Goal: Task Accomplishment & Management: Manage account settings

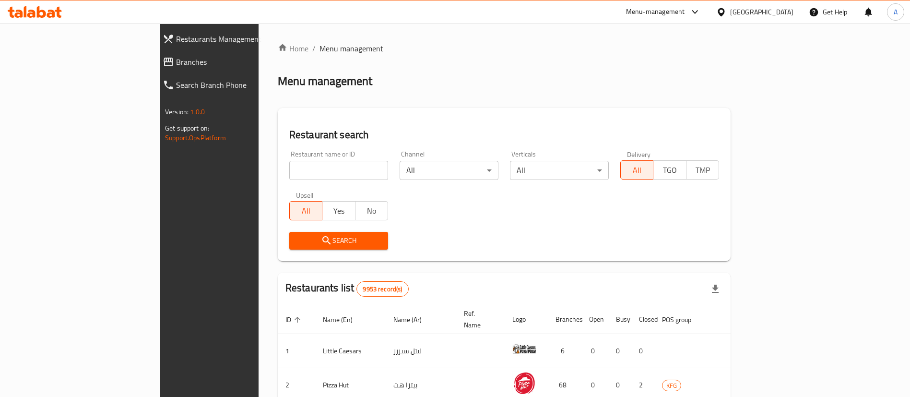
click at [331, 166] on input "search" at bounding box center [338, 170] width 99 height 19
type input "little ruby"
click button "Search" at bounding box center [338, 241] width 99 height 18
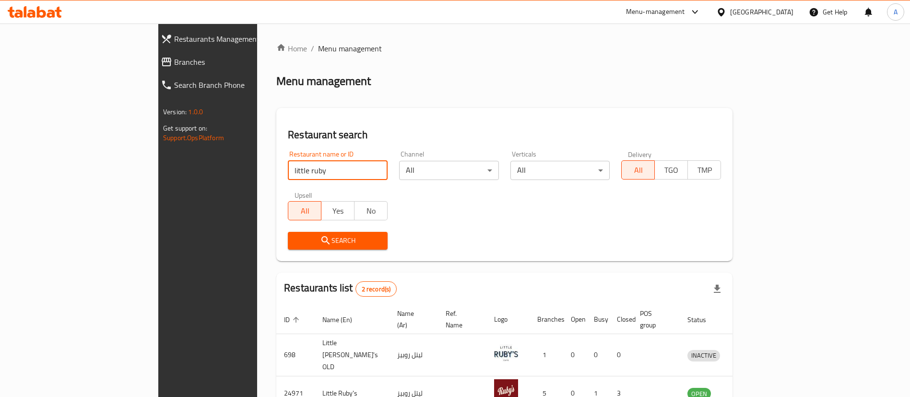
scroll to position [47, 0]
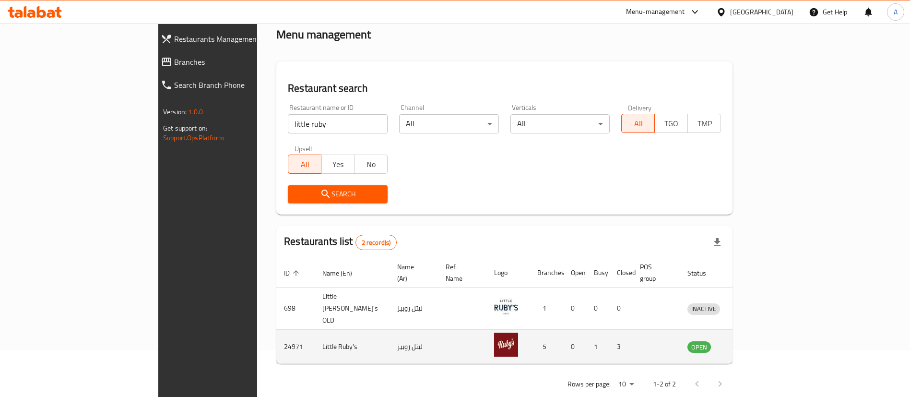
click at [750, 343] on icon "enhanced table" at bounding box center [744, 347] width 11 height 8
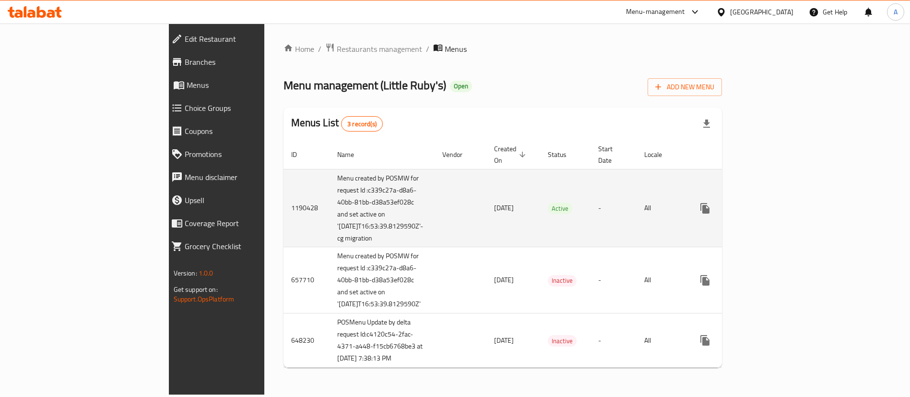
click at [785, 199] on link "enhanced table" at bounding box center [773, 208] width 23 height 23
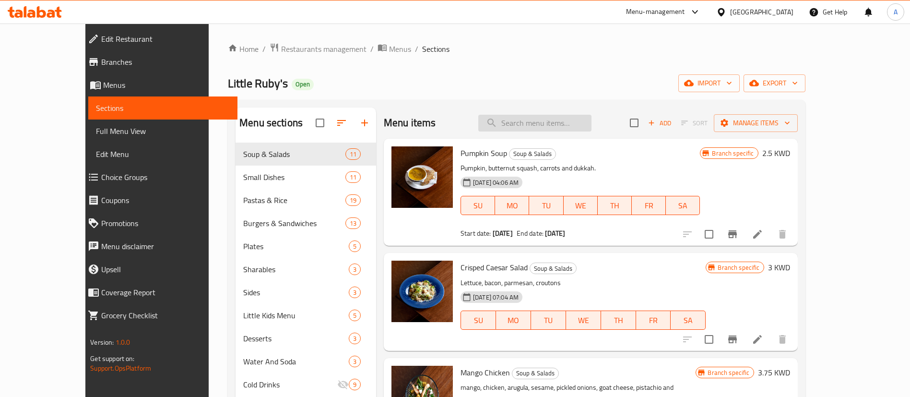
click at [539, 124] on input "search" at bounding box center [534, 123] width 113 height 17
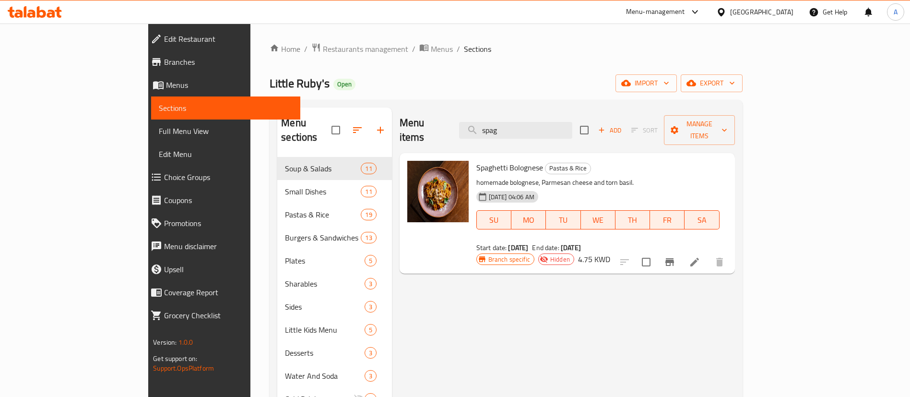
type input "spag"
click at [700, 256] on icon at bounding box center [695, 262] width 12 height 12
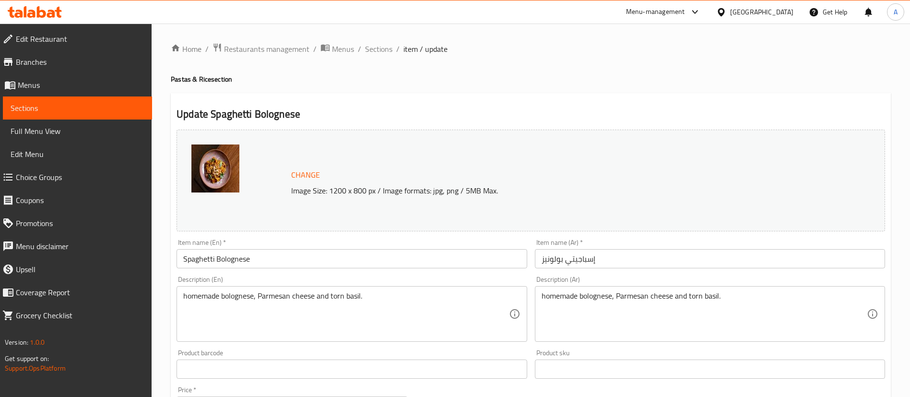
click at [201, 257] on input "Spaghetti Bolognese" at bounding box center [351, 258] width 350 height 19
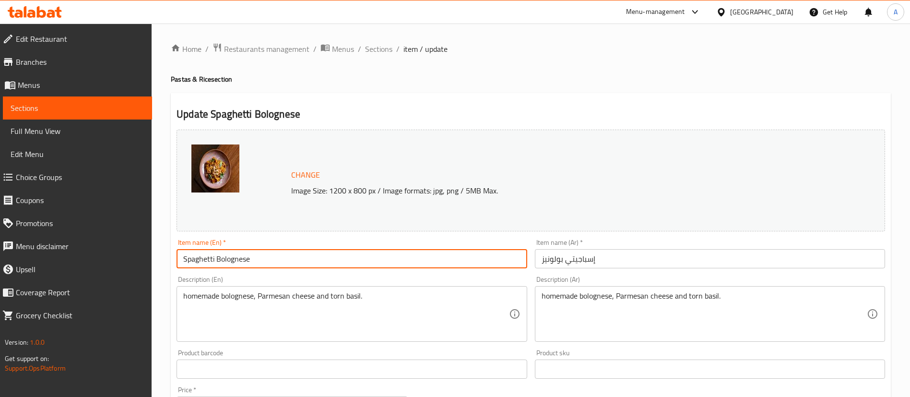
click at [201, 257] on input "Spaghetti Bolognese" at bounding box center [351, 258] width 350 height 19
paste input "Linguine"
type input "Linguine Bolognese"
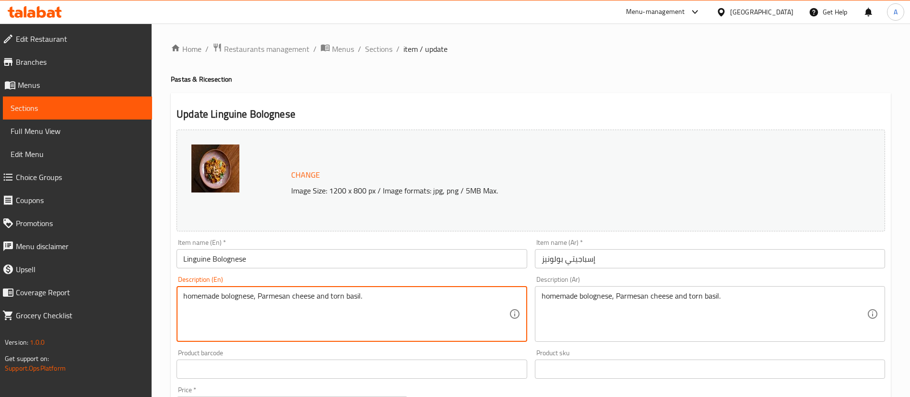
click at [236, 292] on textarea "homemade bolognese, Parmesan cheese and torn basil." at bounding box center [345, 314] width 325 height 46
paste textarea "Linguine"
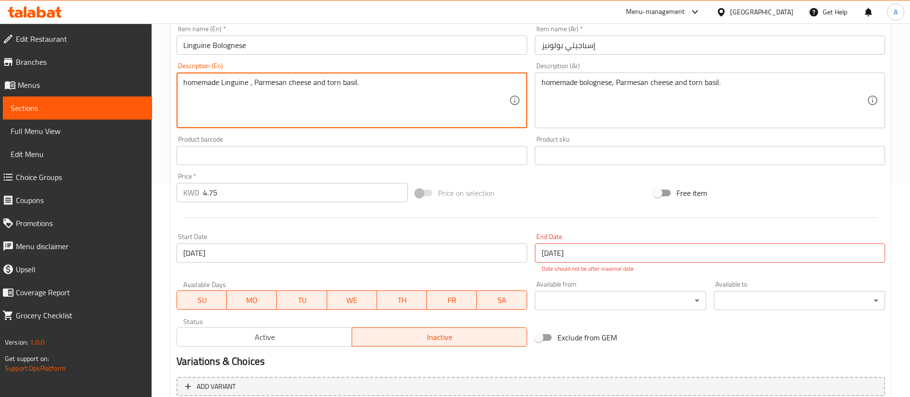
scroll to position [216, 0]
type textarea "homemade Linguine , Parmesan cheese and torn basil."
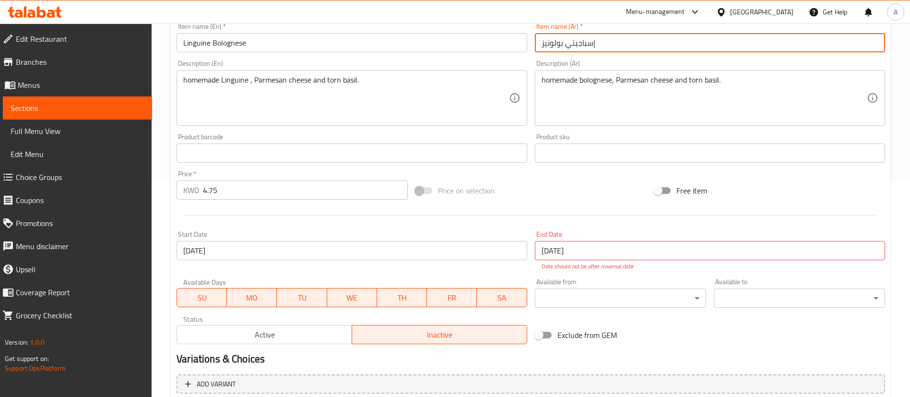
click at [553, 43] on input "إسباجيتي بولونيز" at bounding box center [710, 42] width 350 height 19
paste input "لينجويني"
type input "إسباجيتي لينجويني"
paste textarea "لينجويني"
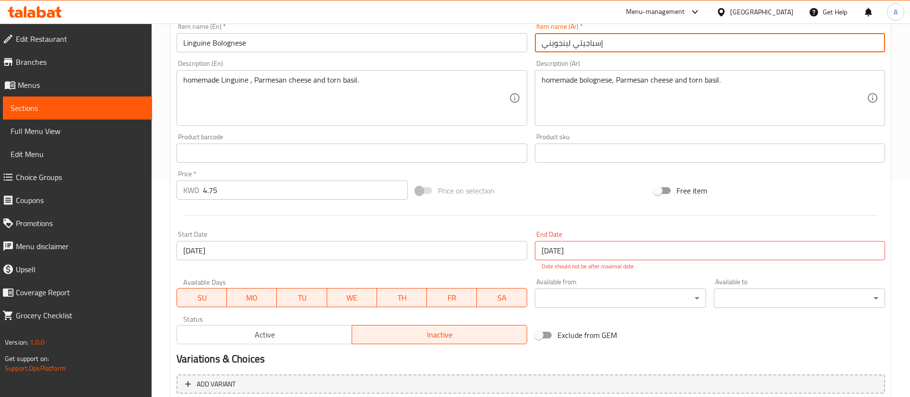
type textarea "homemade لينجويني, Parmesan cheese and torn basil."
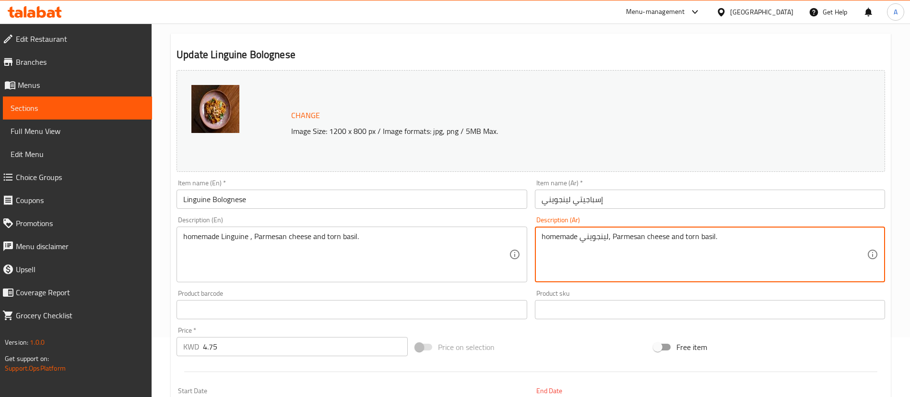
scroll to position [0, 0]
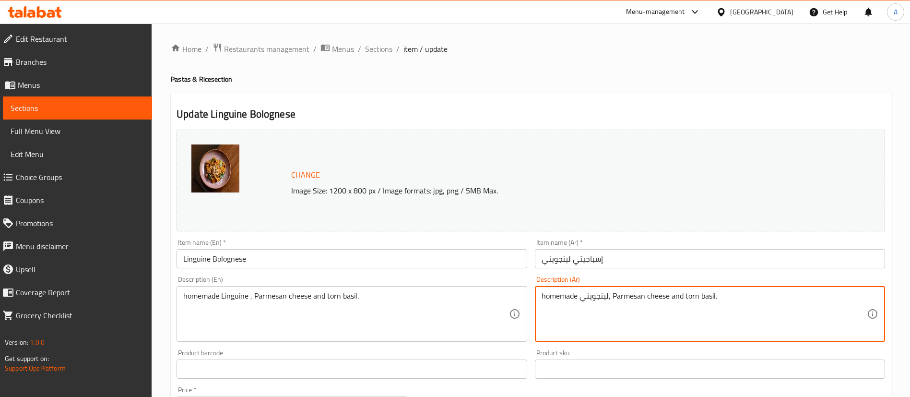
drag, startPoint x: 725, startPoint y: 296, endPoint x: 379, endPoint y: 307, distance: 345.4
click at [379, 307] on div "Change Image Size: 1200 x 800 px / Image formats: jpg, png / 5MB Max. Item name…" at bounding box center [531, 345] width 716 height 438
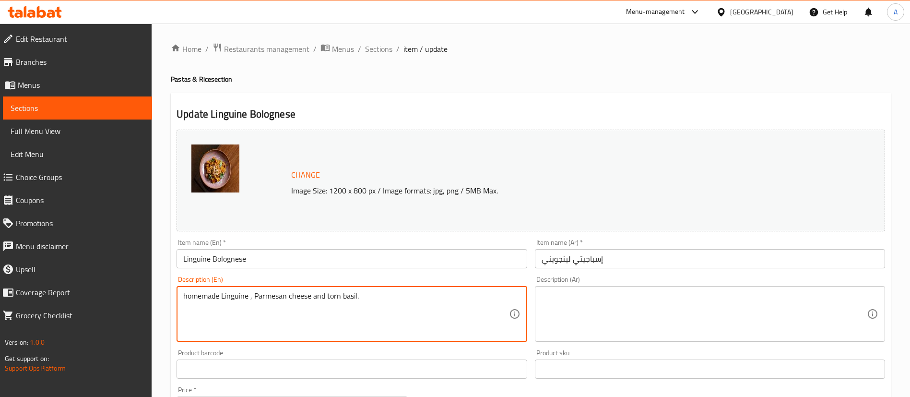
click at [379, 307] on textarea "homemade Linguine , Parmesan cheese and torn basil." at bounding box center [345, 314] width 325 height 46
click at [660, 313] on textarea at bounding box center [703, 314] width 325 height 46
paste textarea "لينجويني محلي الصنع، جبن بارميزان وريحان ممزق."
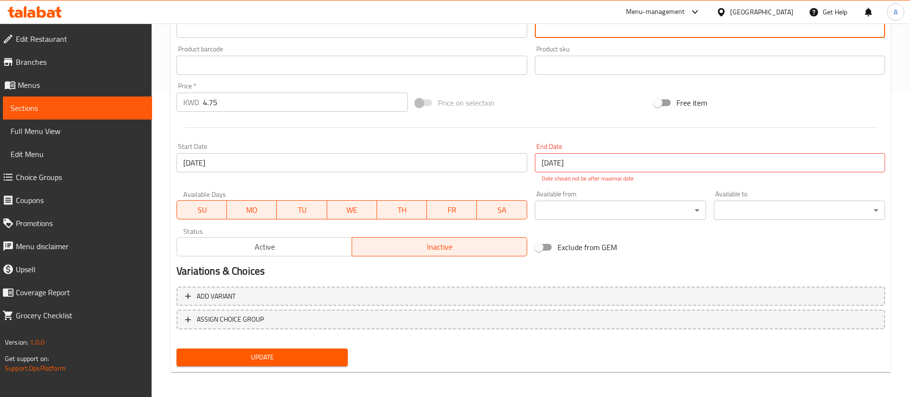
scroll to position [305, 0]
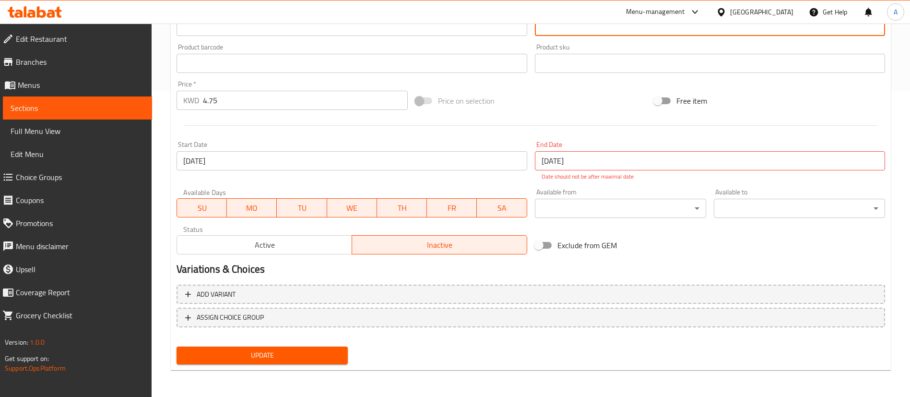
type textarea "لينجويني محلي الصنع، جبن بارميزان وريحان ممزق."
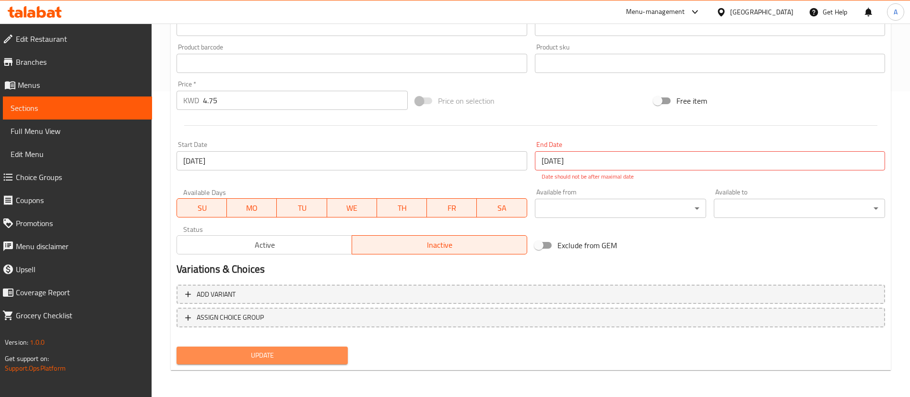
click at [246, 354] on span "Update" at bounding box center [262, 355] width 156 height 12
click at [246, 348] on button "Update" at bounding box center [261, 355] width 171 height 18
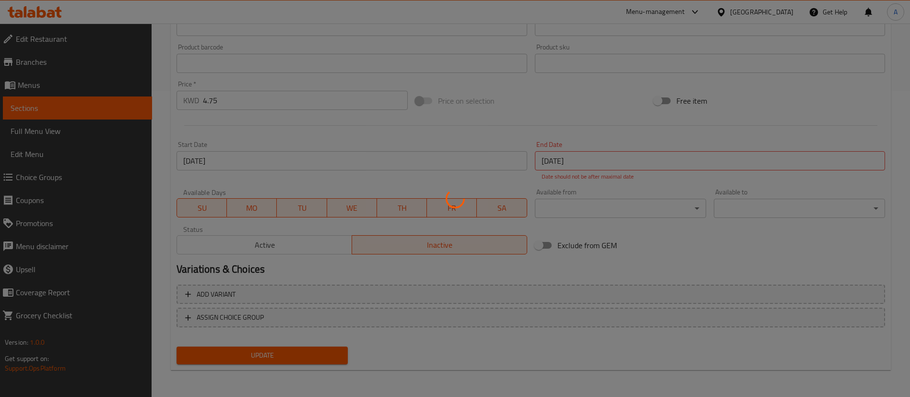
scroll to position [18, 0]
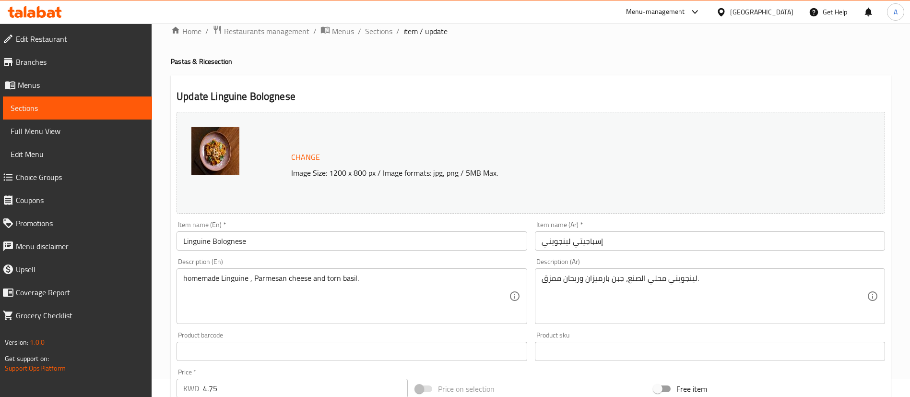
drag, startPoint x: 390, startPoint y: 34, endPoint x: 406, endPoint y: 54, distance: 24.9
click at [390, 34] on span "Sections" at bounding box center [378, 31] width 27 height 12
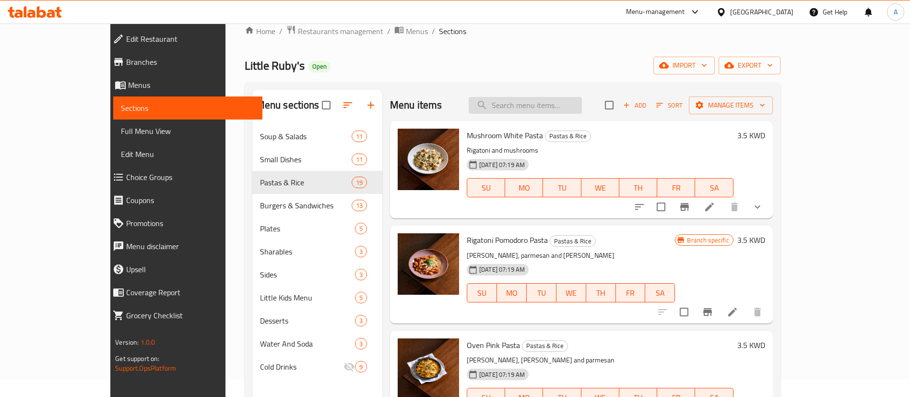
click at [574, 97] on input "search" at bounding box center [525, 105] width 113 height 17
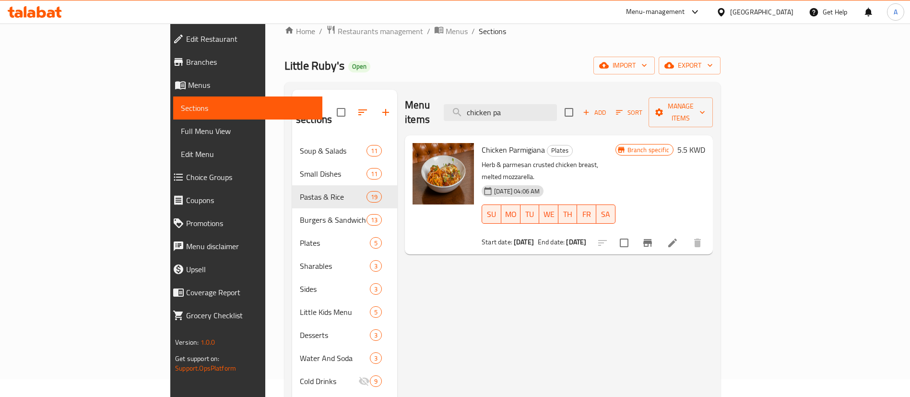
type input "chicken pa"
click at [645, 111] on button "Sort" at bounding box center [628, 112] width 31 height 15
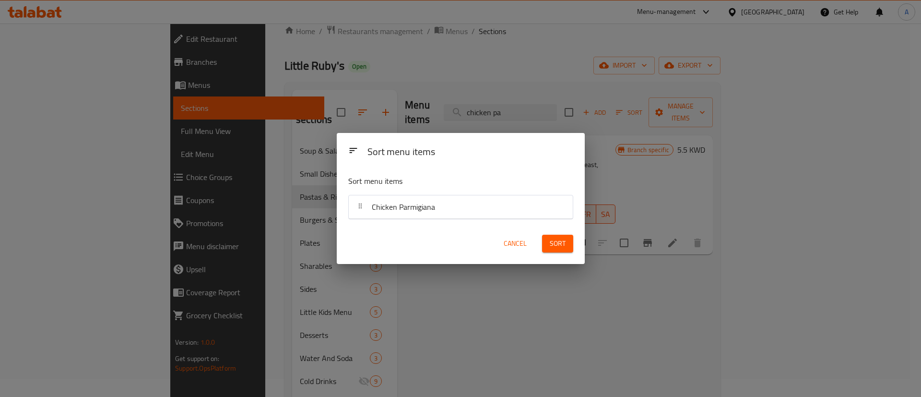
click at [799, 159] on div "Sort menu items Sort menu items Chicken Parmigiana Cancel Sort" at bounding box center [460, 198] width 921 height 397
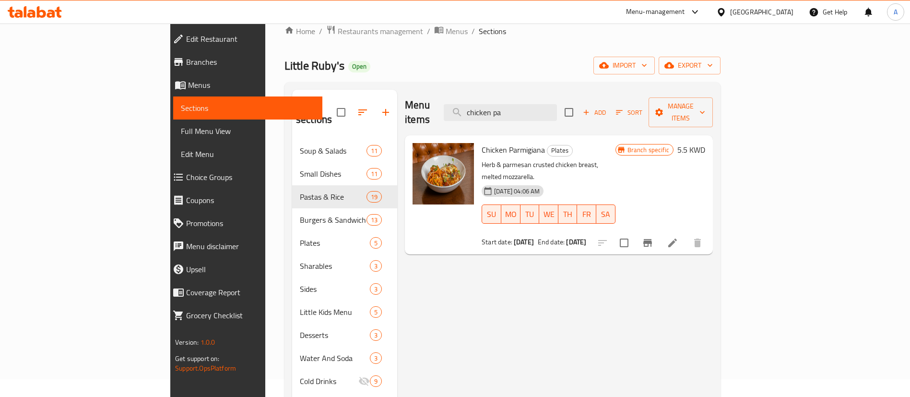
click at [642, 109] on span "Sort" at bounding box center [629, 112] width 26 height 11
click at [705, 104] on span "Manage items" at bounding box center [680, 112] width 49 height 24
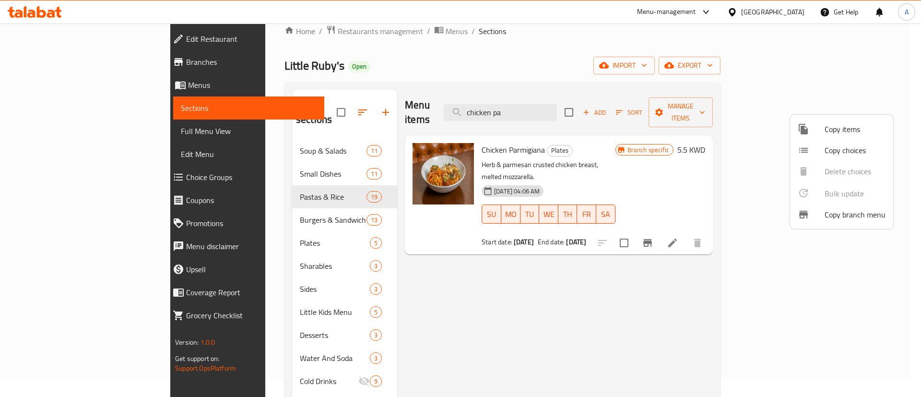
click at [818, 129] on div at bounding box center [810, 129] width 27 height 12
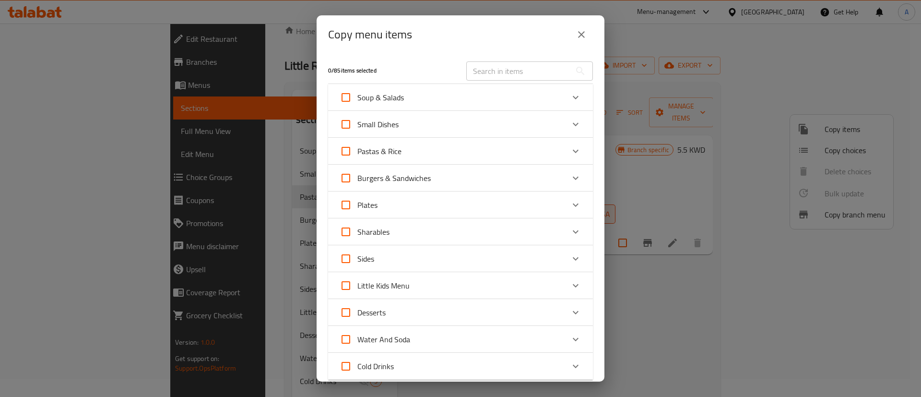
click at [461, 130] on div "Small Dishes" at bounding box center [452, 124] width 224 height 23
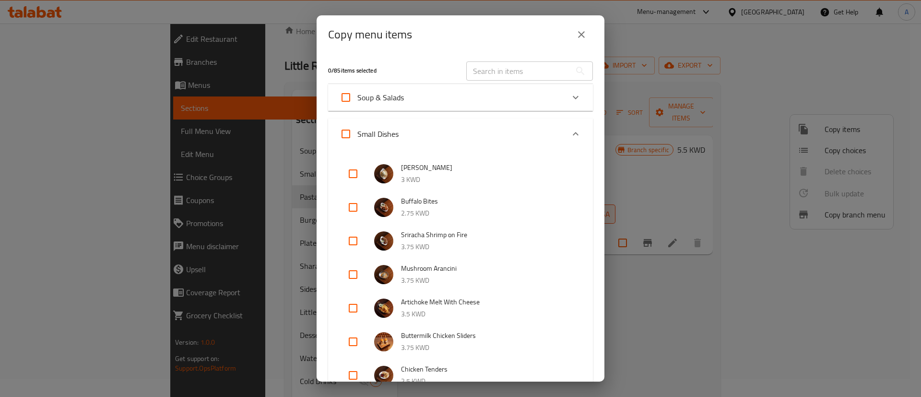
click at [461, 130] on div "Small Dishes" at bounding box center [452, 133] width 224 height 23
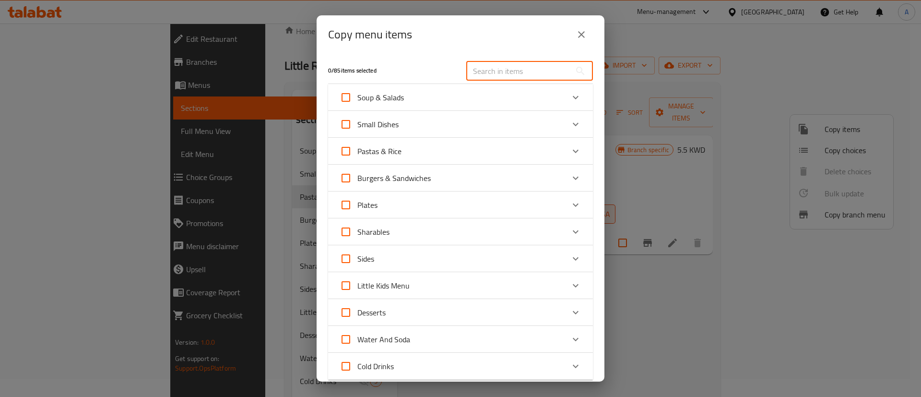
click at [488, 70] on input "text" at bounding box center [518, 70] width 105 height 19
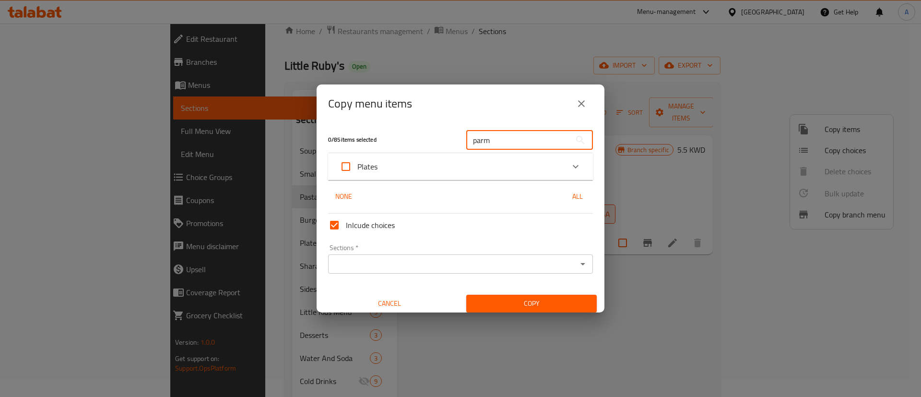
type input "parm"
click at [459, 175] on div "Plates" at bounding box center [452, 166] width 224 height 23
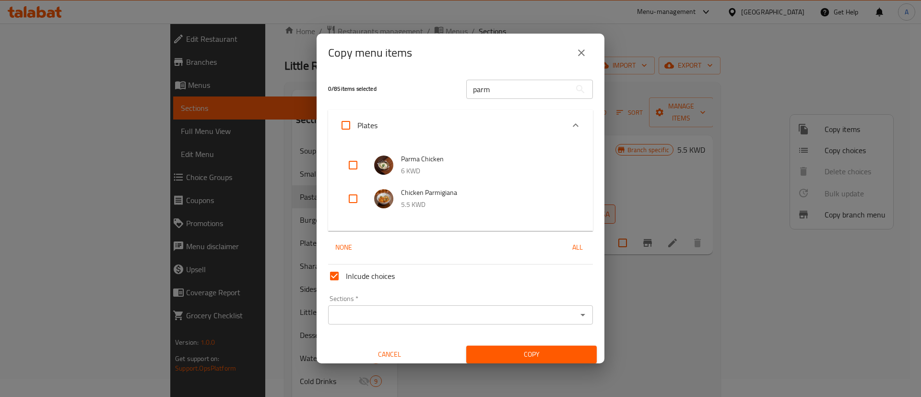
click at [347, 198] on input "checkbox" at bounding box center [352, 198] width 23 height 23
checkbox input "true"
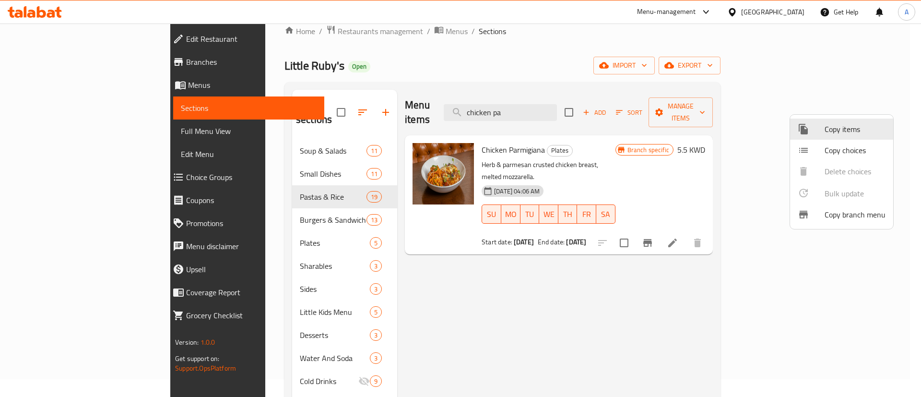
click at [55, 10] on div at bounding box center [460, 198] width 921 height 397
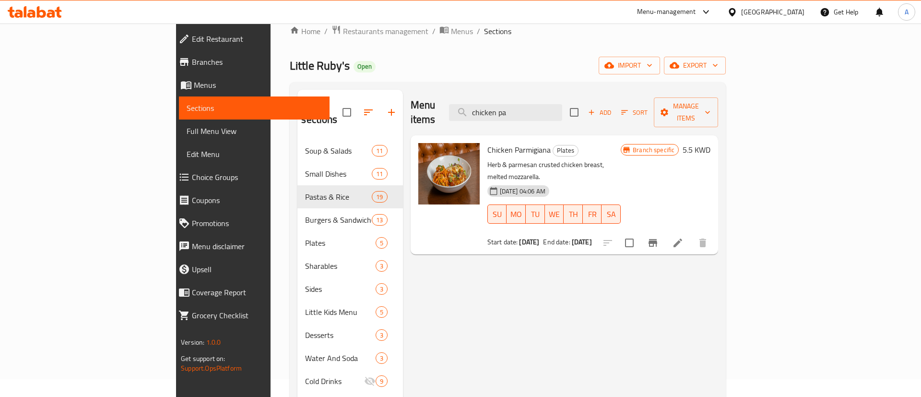
click at [55, 10] on icon at bounding box center [58, 12] width 7 height 11
